Goal: Navigation & Orientation: Understand site structure

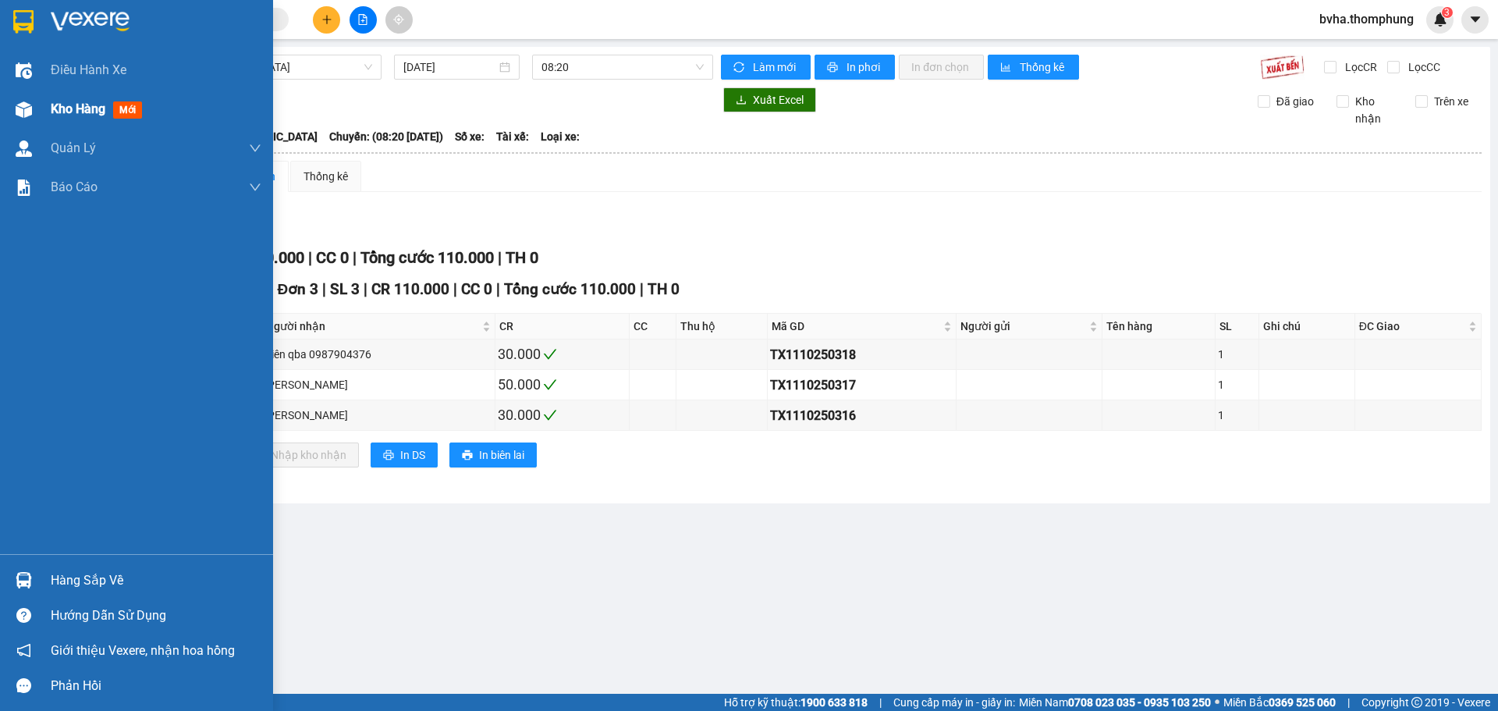
click at [59, 108] on span "Kho hàng" at bounding box center [78, 108] width 55 height 15
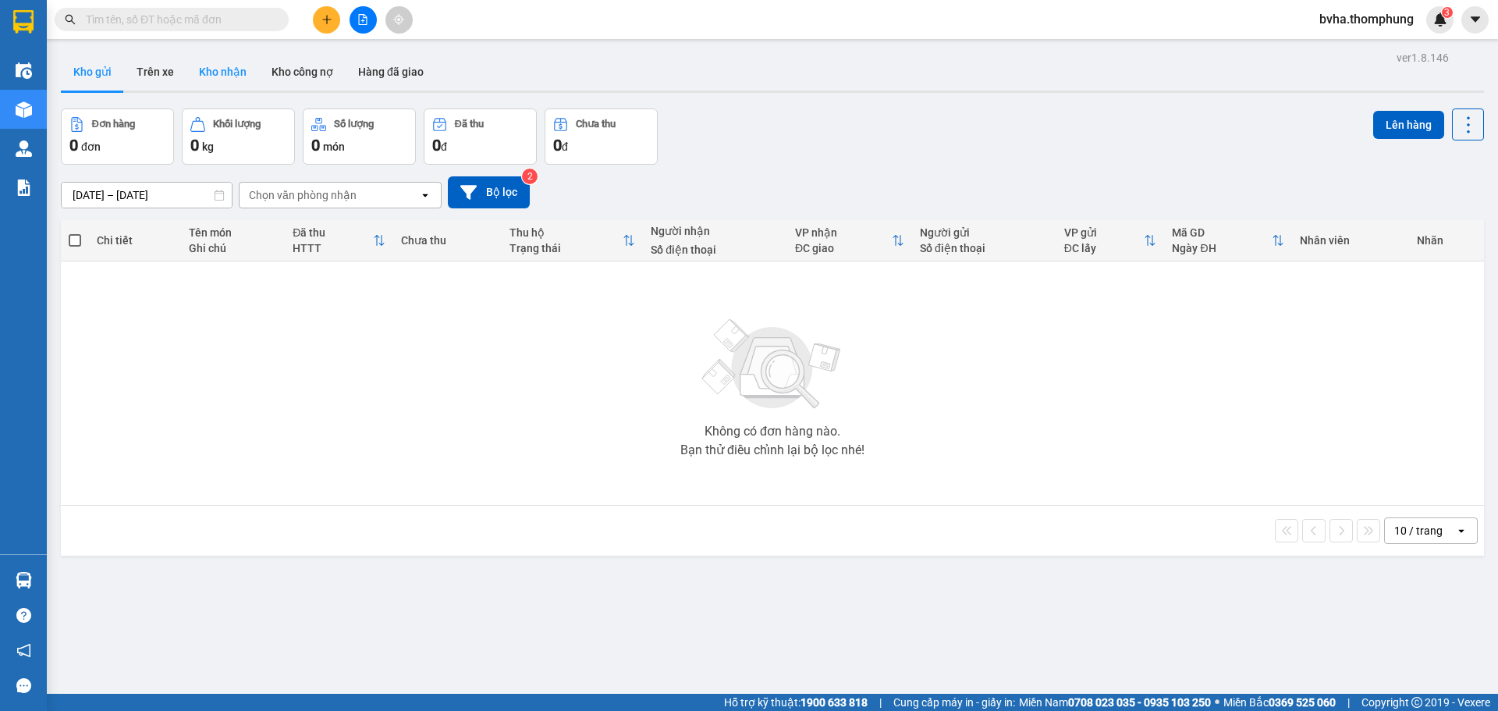
click at [215, 74] on button "Kho nhận" at bounding box center [222, 71] width 73 height 37
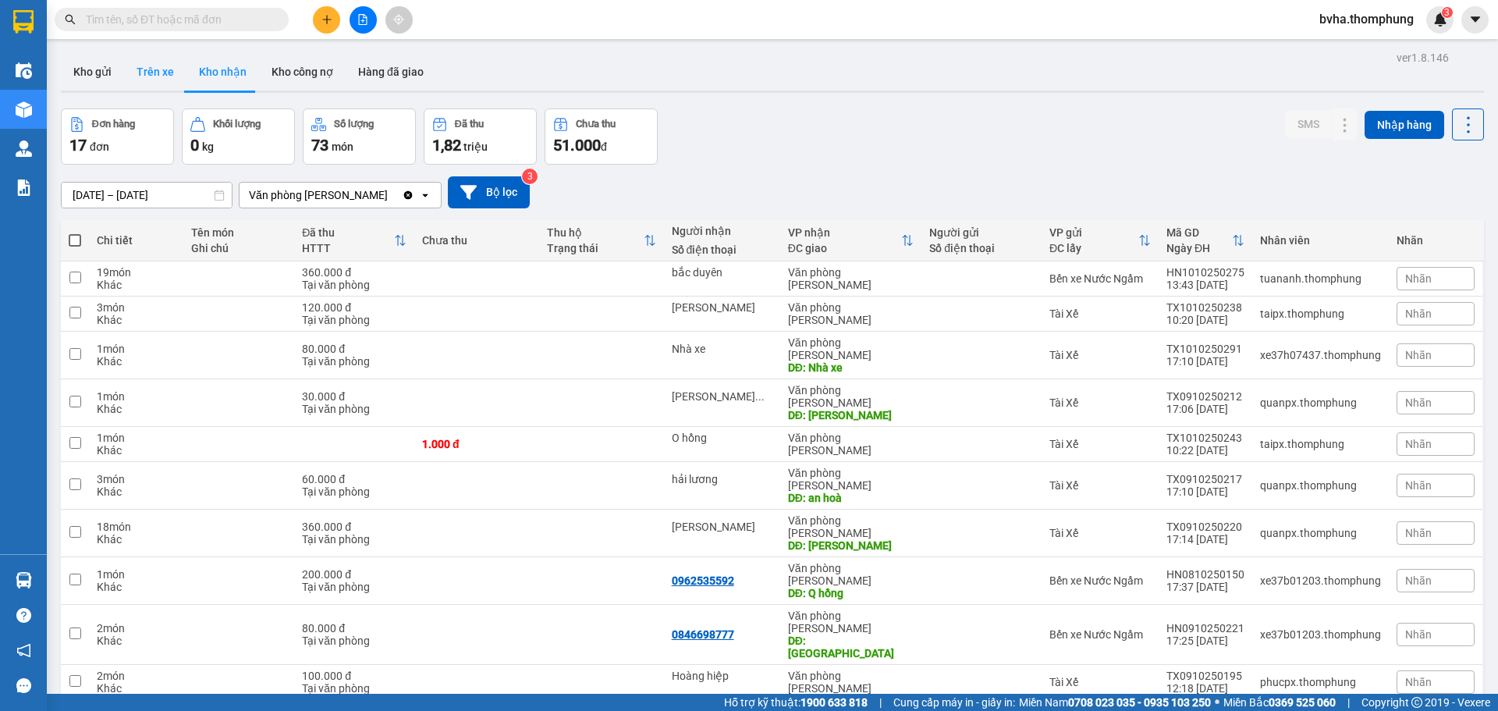
click at [153, 71] on button "Trên xe" at bounding box center [155, 71] width 62 height 37
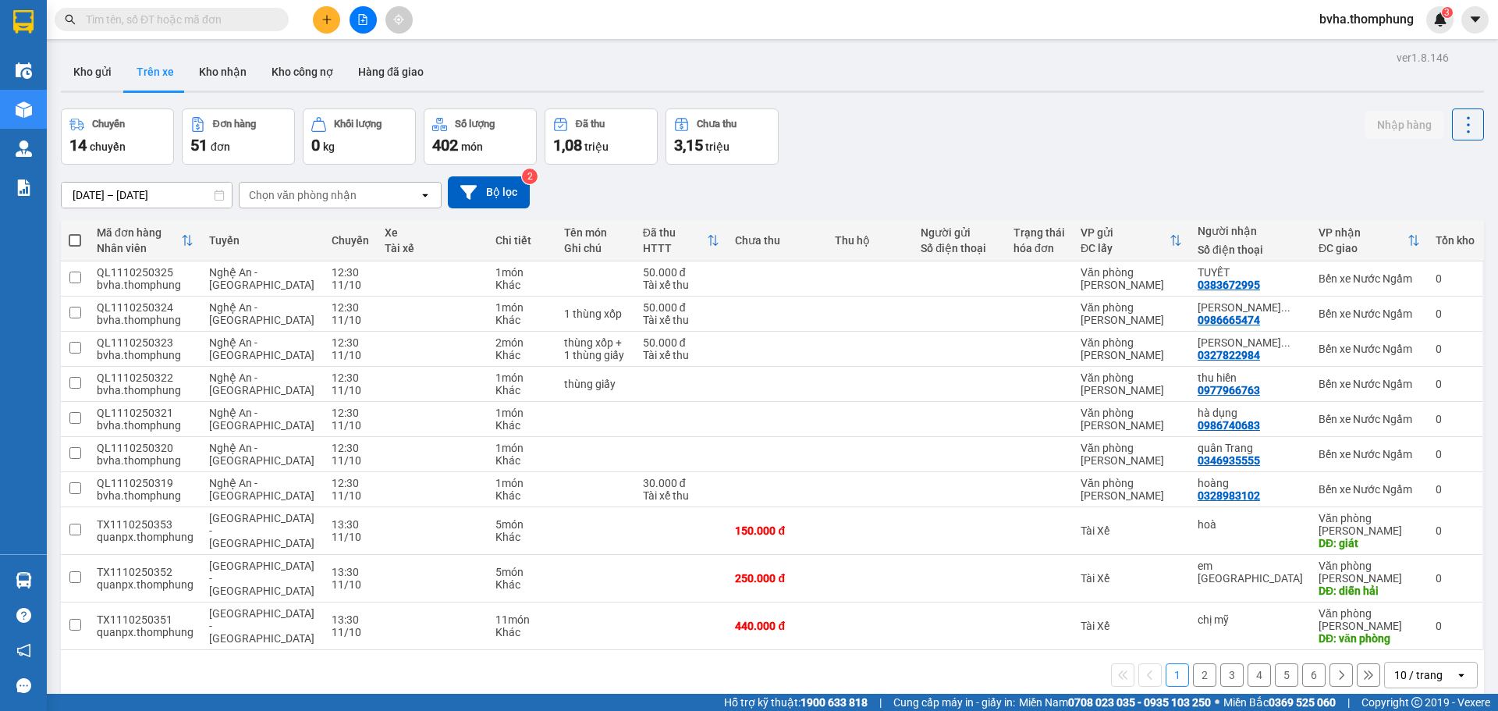
click at [569, 60] on div "Kho gửi Trên xe Kho nhận Kho công nợ Hàng đã giao" at bounding box center [772, 73] width 1423 height 41
click at [701, 16] on div "Kết quả tìm kiếm ( 0 ) Bộ lọc No Data bvha.thomphung 3" at bounding box center [749, 19] width 1498 height 39
click at [660, 19] on div "Kết quả tìm kiếm ( 0 ) Bộ lọc No Data bvha.thomphung 3" at bounding box center [749, 19] width 1498 height 39
click at [776, 57] on div "Kho gửi Trên xe Kho nhận Kho công nợ Hàng đã giao" at bounding box center [772, 73] width 1423 height 41
click at [552, 16] on div "Kết quả tìm kiếm ( 0 ) Bộ lọc No Data bvha.thomphung 3" at bounding box center [749, 19] width 1498 height 39
